Goal: Task Accomplishment & Management: Use online tool/utility

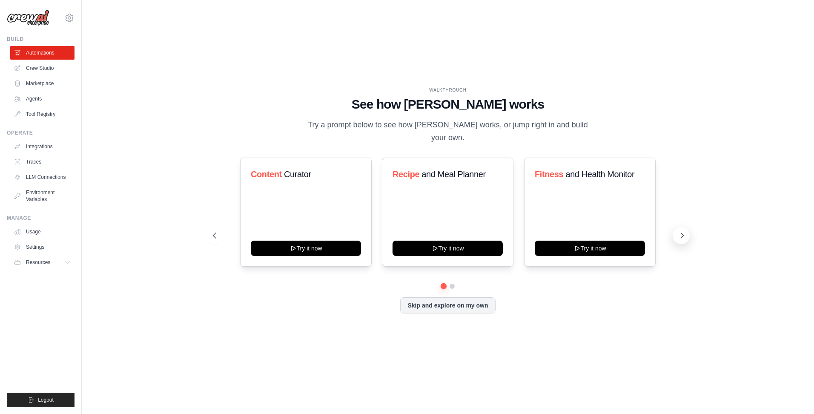
click at [682, 231] on icon at bounding box center [682, 235] width 9 height 9
click at [682, 233] on icon at bounding box center [682, 235] width 3 height 5
click at [432, 302] on button "Skip and explore on my own" at bounding box center [447, 304] width 95 height 16
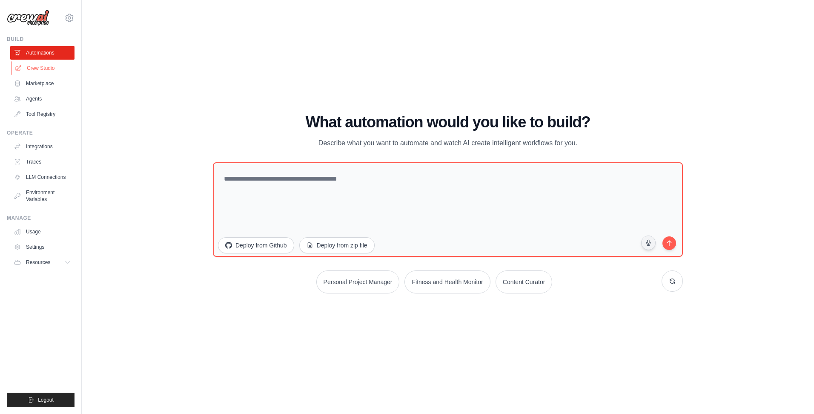
click at [60, 70] on link "Crew Studio" at bounding box center [43, 68] width 64 height 14
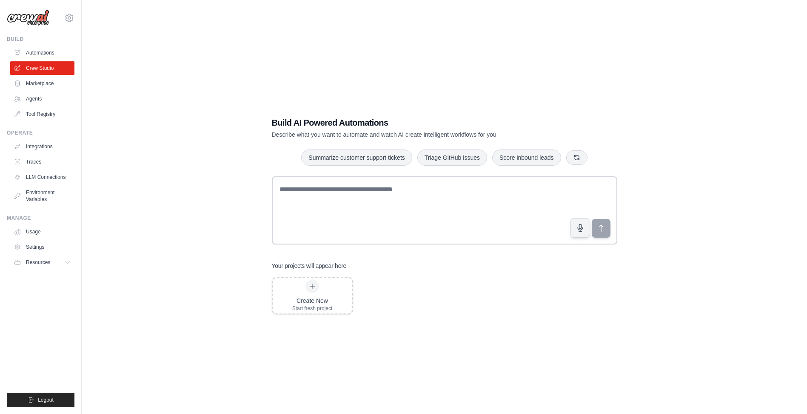
click at [49, 83] on link "Marketplace" at bounding box center [42, 84] width 64 height 14
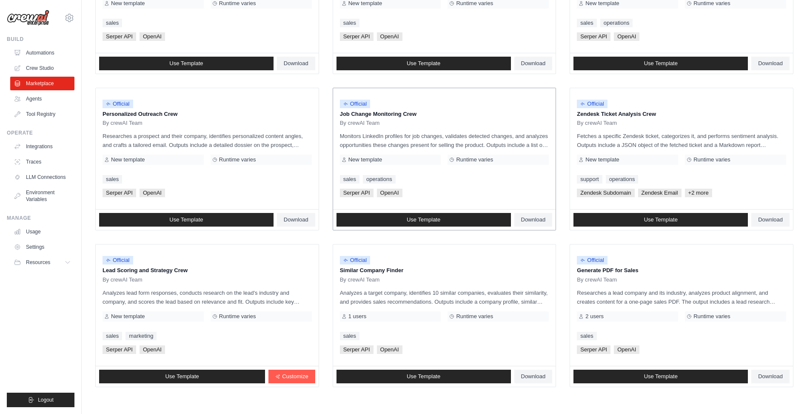
scroll to position [375, 0]
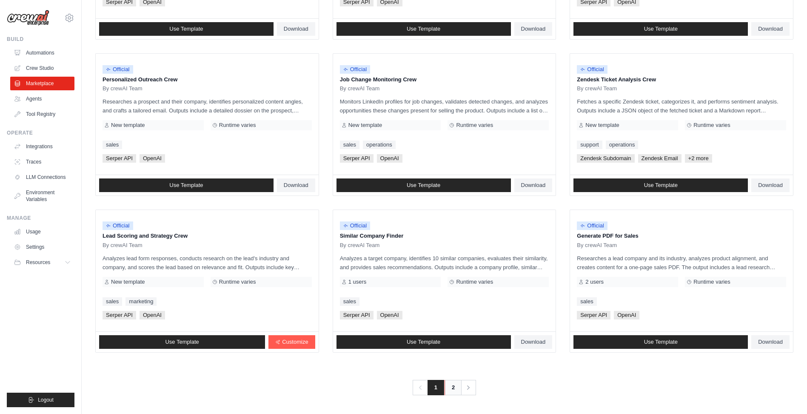
click at [449, 386] on link "2" at bounding box center [453, 387] width 17 height 15
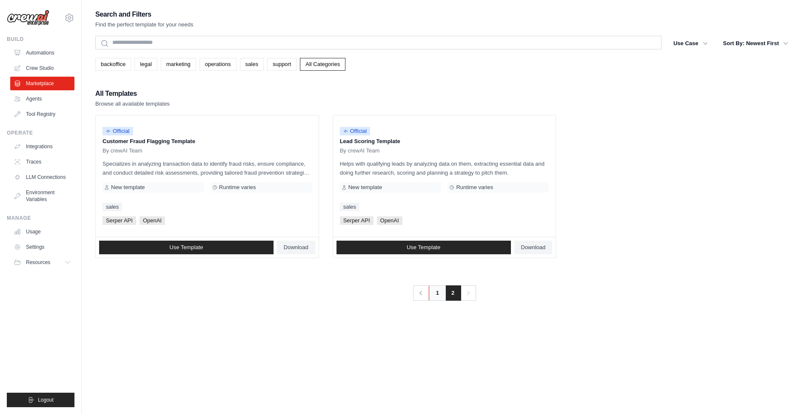
click at [437, 292] on link "1" at bounding box center [437, 292] width 17 height 15
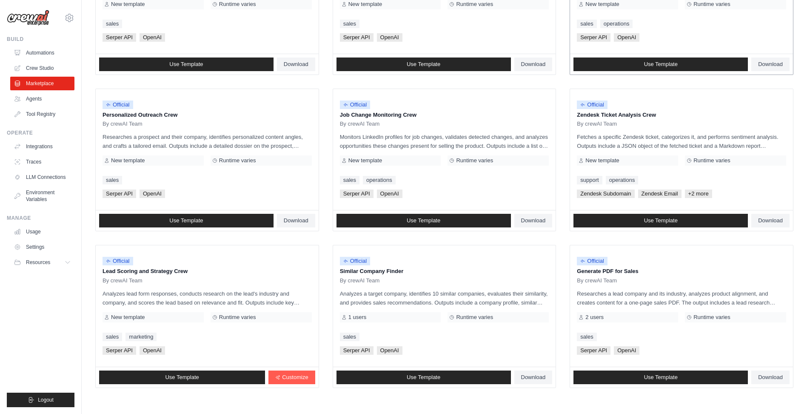
scroll to position [375, 0]
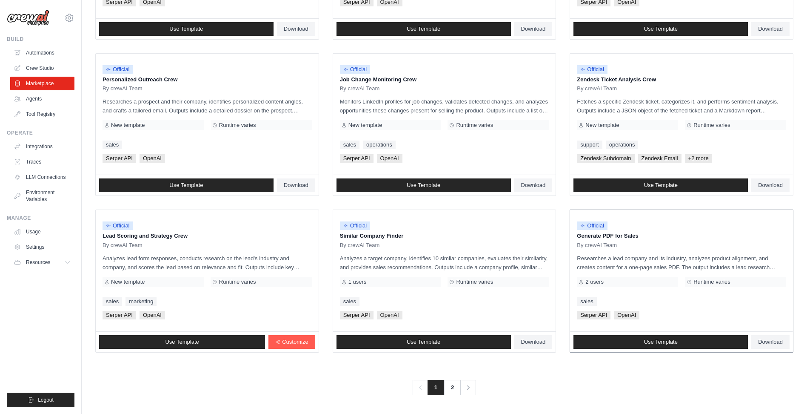
click at [616, 236] on p "Generate PDF for Sales" at bounding box center [681, 236] width 209 height 9
click at [674, 342] on span "Use Template" at bounding box center [661, 341] width 34 height 7
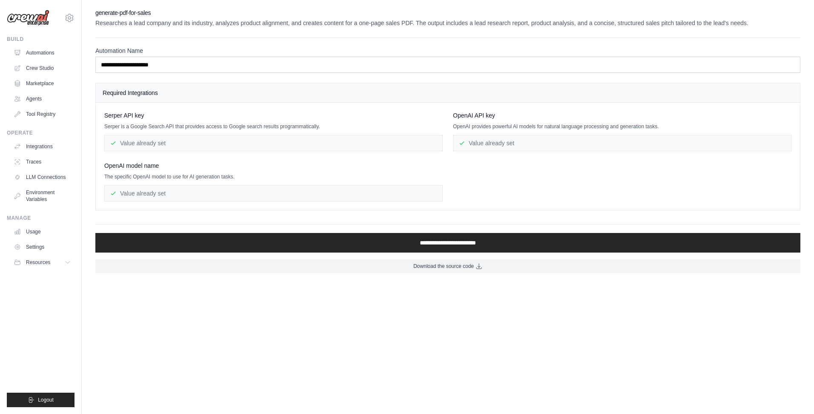
click at [483, 143] on div "Value already set" at bounding box center [622, 143] width 338 height 16
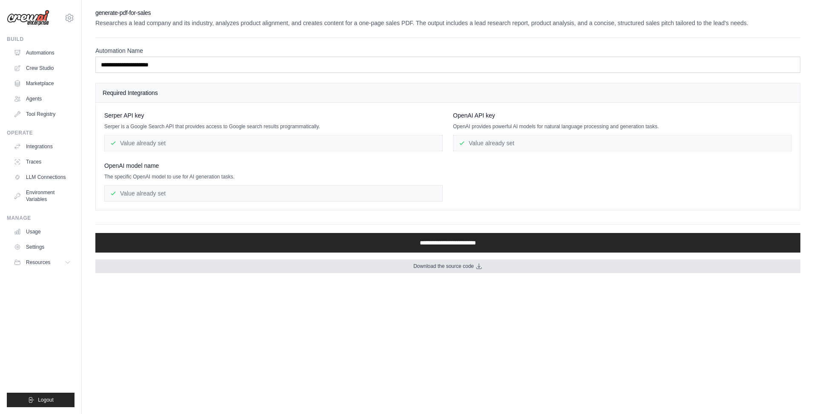
click at [430, 265] on span "Download the source code" at bounding box center [443, 266] width 60 height 7
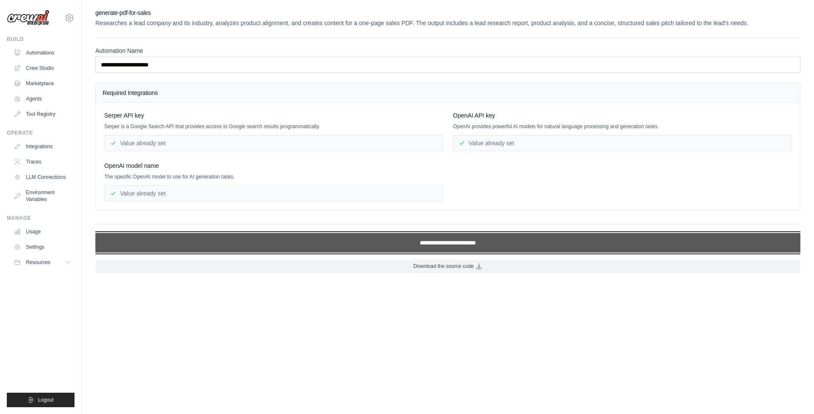
click at [445, 243] on input "**********" at bounding box center [447, 243] width 705 height 20
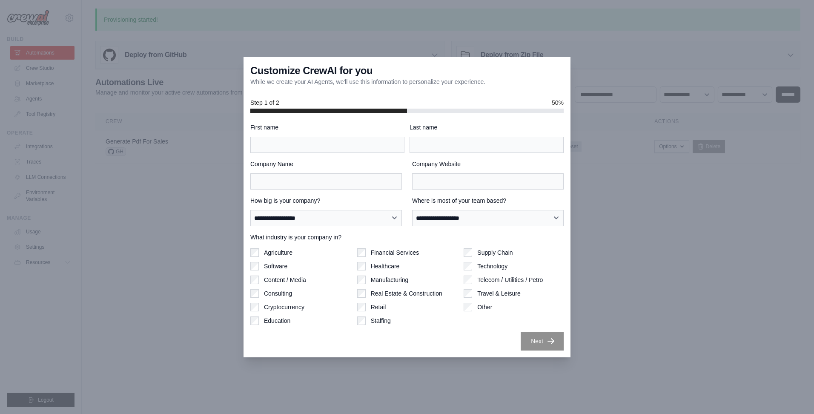
click at [601, 213] on div at bounding box center [407, 207] width 814 height 414
click at [174, 207] on div at bounding box center [407, 207] width 814 height 414
